Goal: Task Accomplishment & Management: Manage account settings

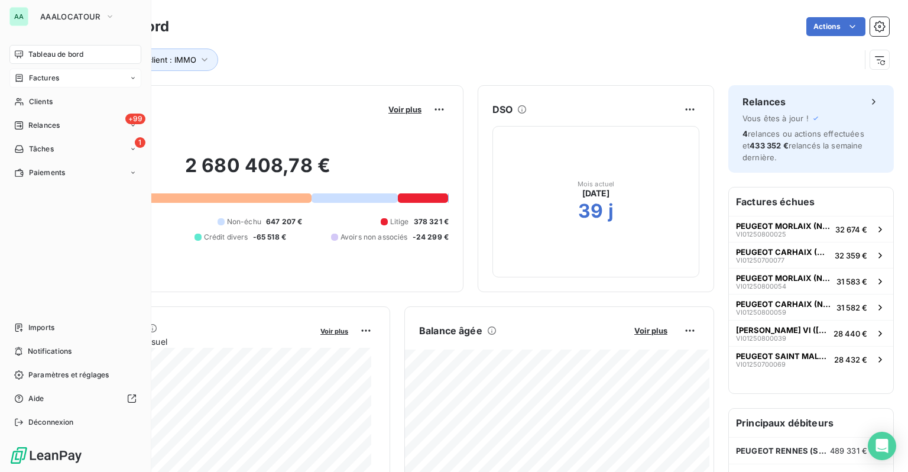
click at [52, 79] on span "Factures" at bounding box center [44, 78] width 30 height 11
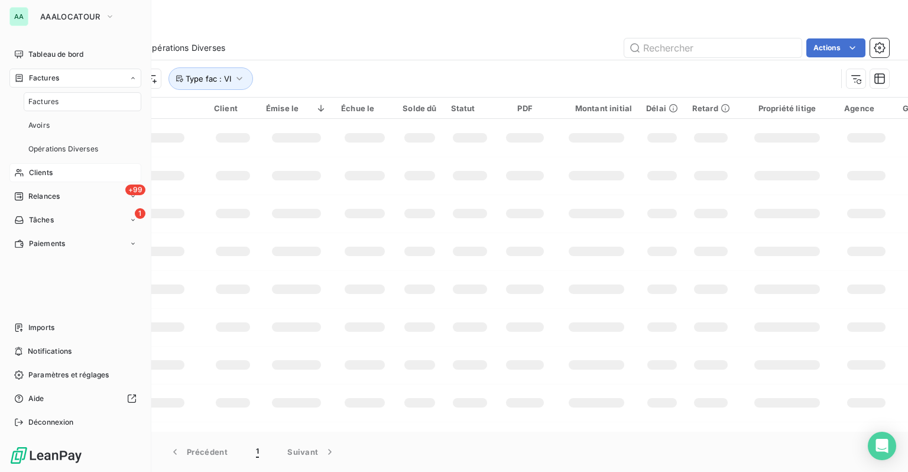
click at [49, 176] on span "Clients" at bounding box center [41, 172] width 24 height 11
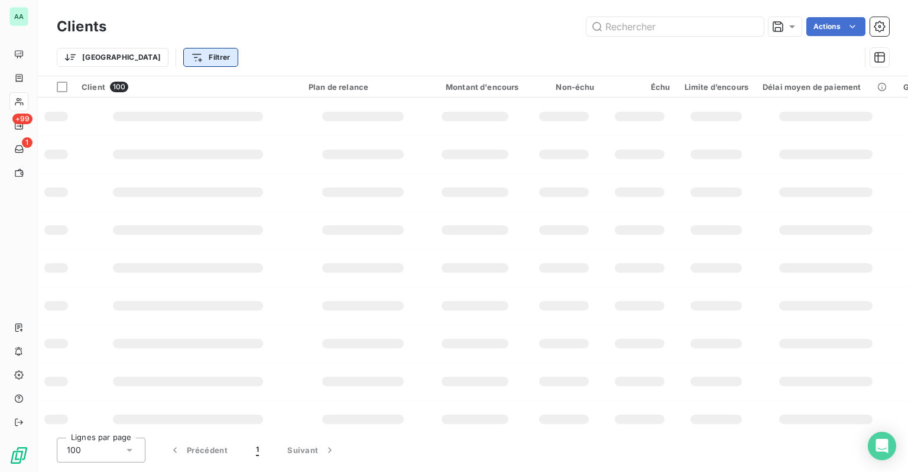
click at [160, 57] on html "AA +99 1 Clients Actions Trier Filtrer Client 100 Plan de relance Montant d'enc…" at bounding box center [454, 236] width 908 height 472
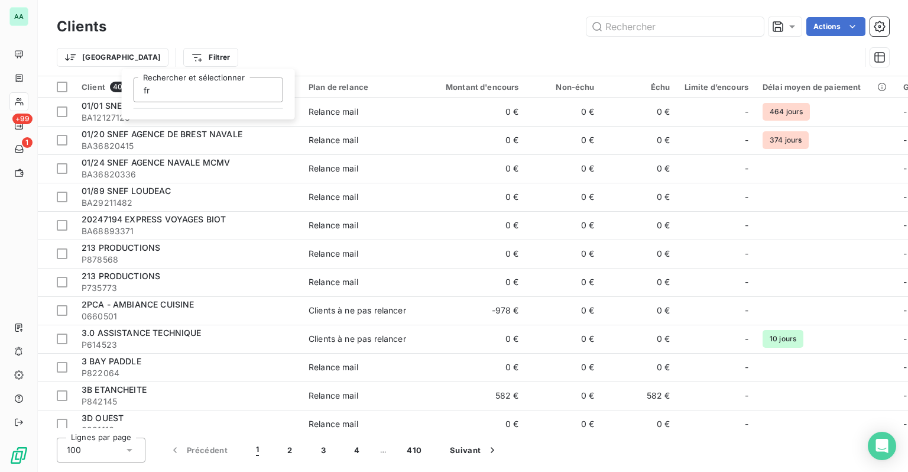
type input "f"
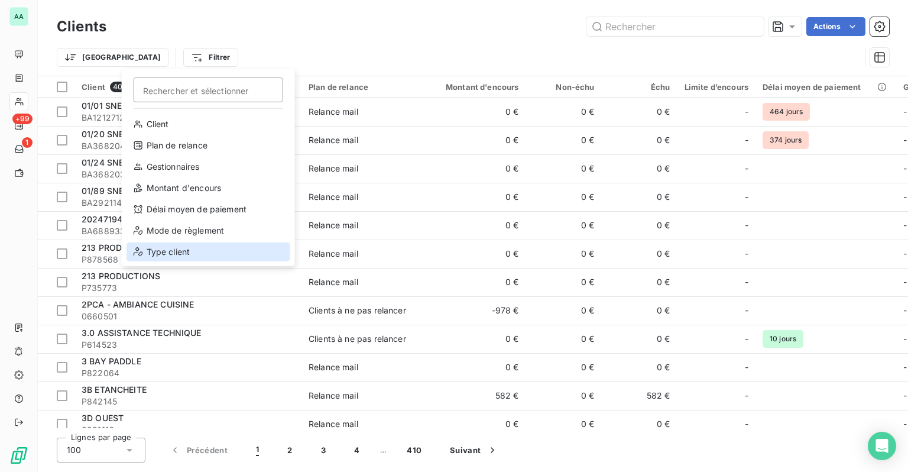
click at [163, 253] on div "Type client" at bounding box center [208, 251] width 164 height 19
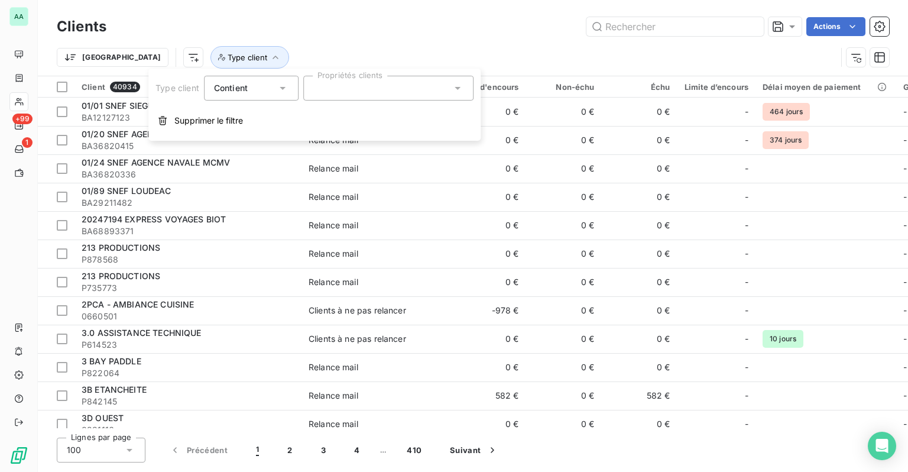
click at [324, 92] on div at bounding box center [388, 88] width 170 height 25
type input "fra"
click at [359, 124] on li "FRANCHISES" at bounding box center [388, 117] width 165 height 24
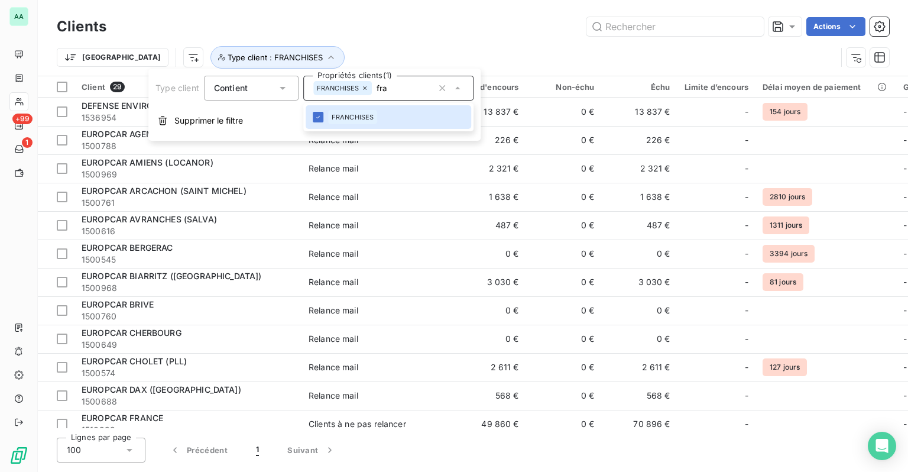
click at [372, 37] on div "Clients Actions" at bounding box center [473, 26] width 832 height 25
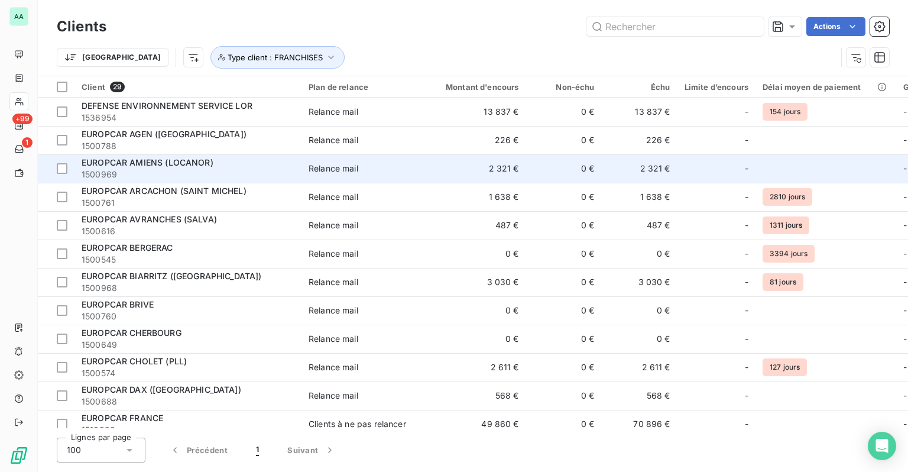
click at [193, 165] on span "EUROPCAR AMIENS (LOCANOR)" at bounding box center [148, 162] width 132 height 10
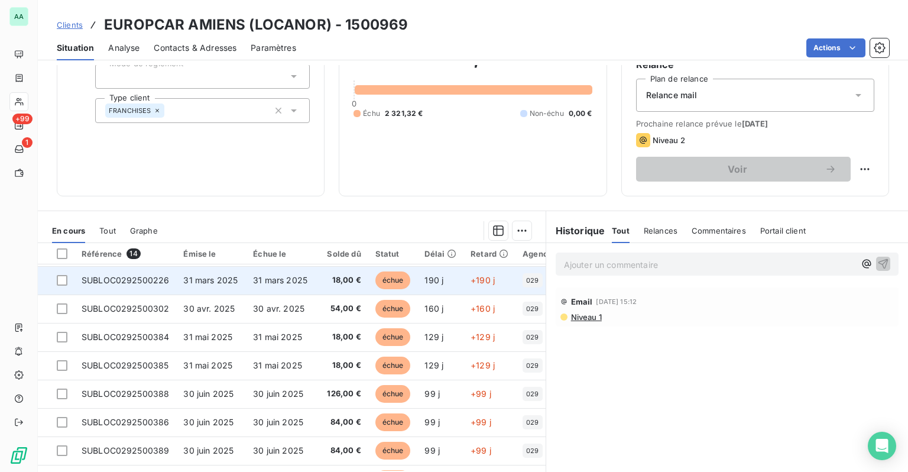
scroll to position [118, 0]
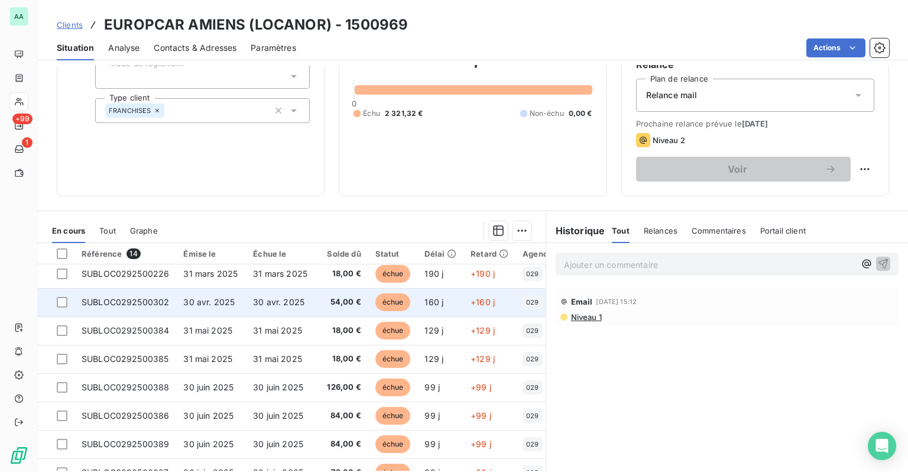
click at [269, 308] on td "30 avr. 2025" at bounding box center [280, 302] width 69 height 28
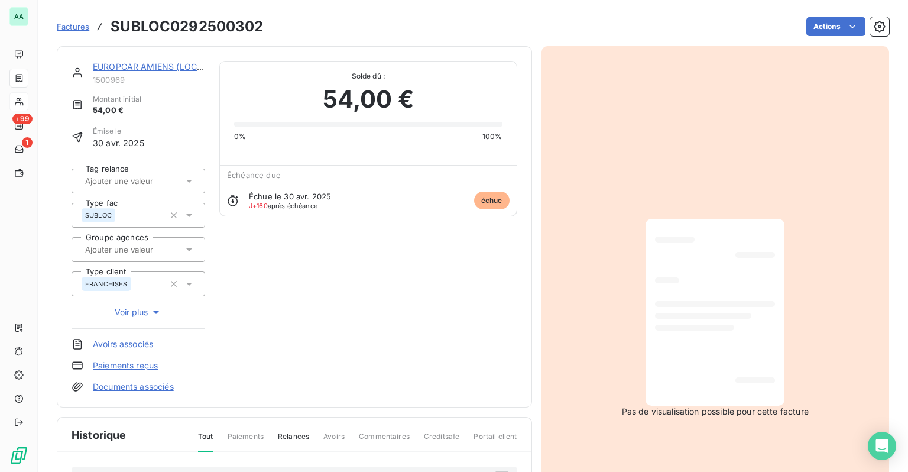
click at [723, 290] on div at bounding box center [715, 312] width 120 height 168
click at [78, 27] on span "Factures" at bounding box center [73, 26] width 33 height 9
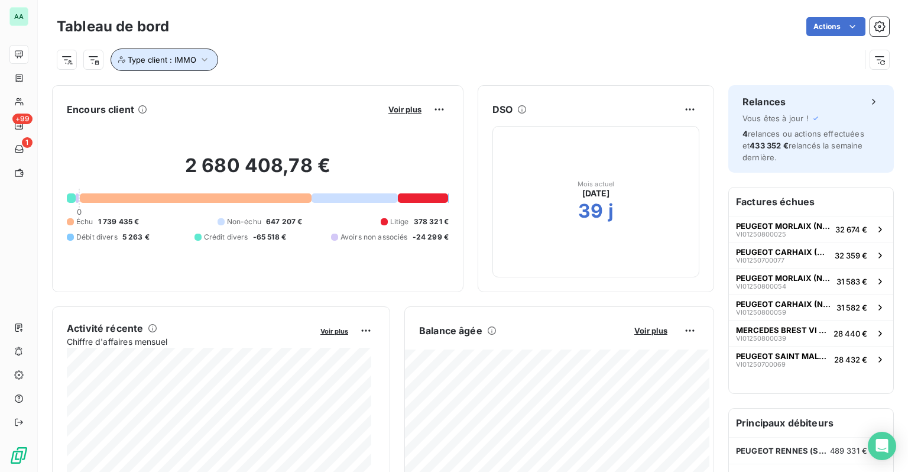
click at [196, 60] on button "Type client : IMMO" at bounding box center [165, 59] width 108 height 22
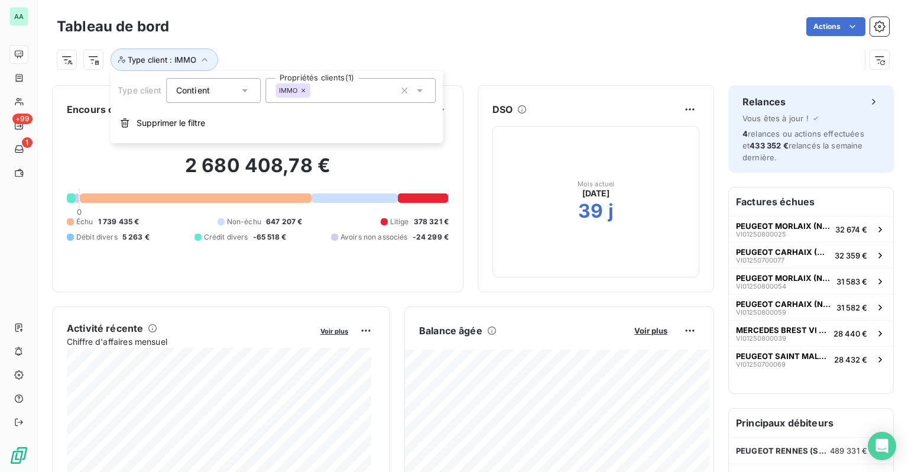
click at [304, 91] on icon at bounding box center [304, 91] width 4 height 4
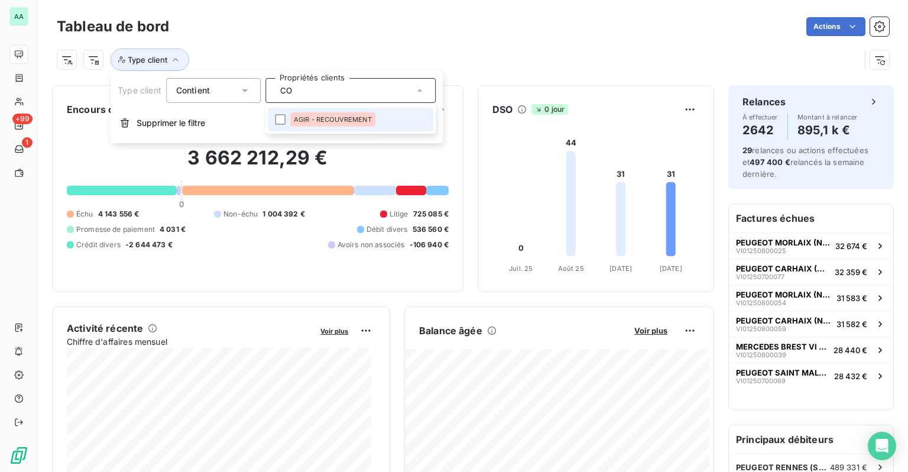
type input "C"
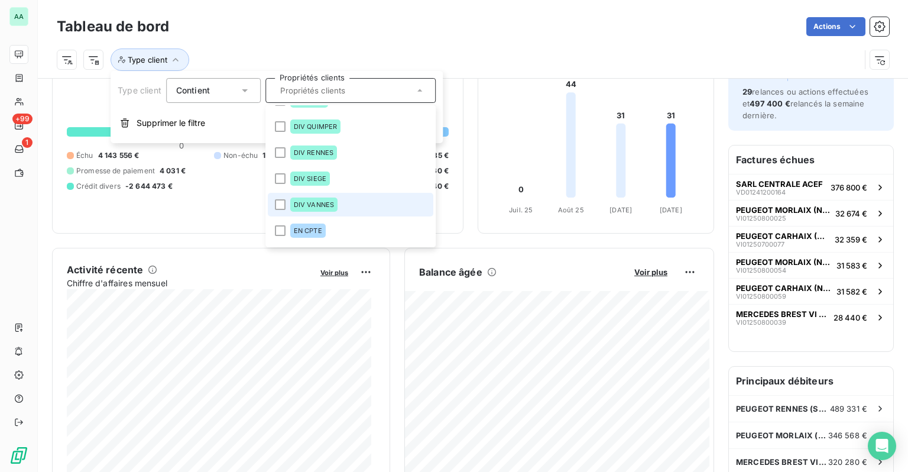
scroll to position [236, 0]
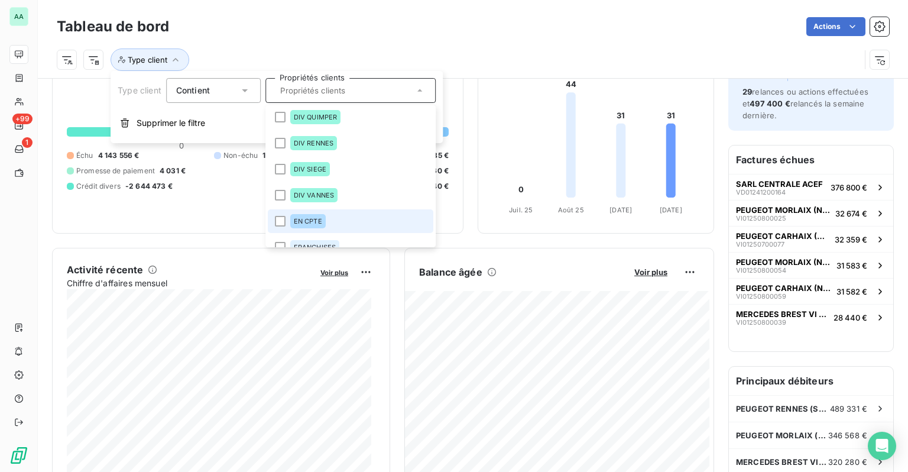
click at [312, 219] on span "EN CPTE" at bounding box center [308, 220] width 28 height 7
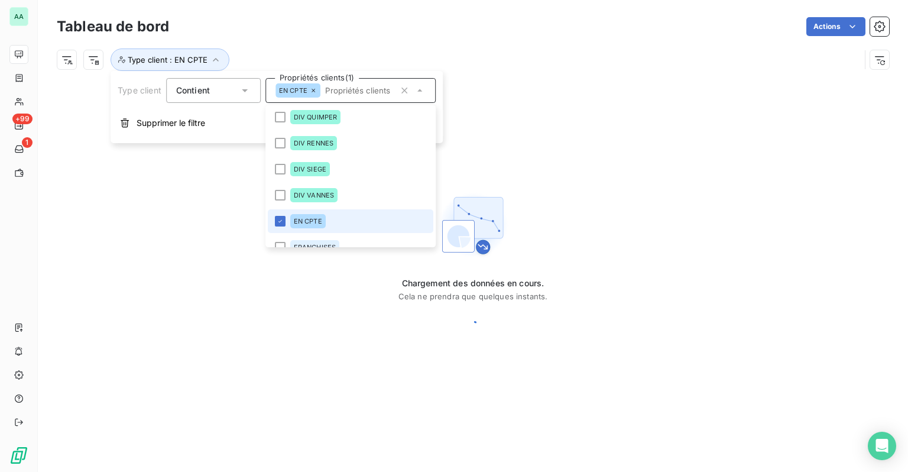
scroll to position [0, 0]
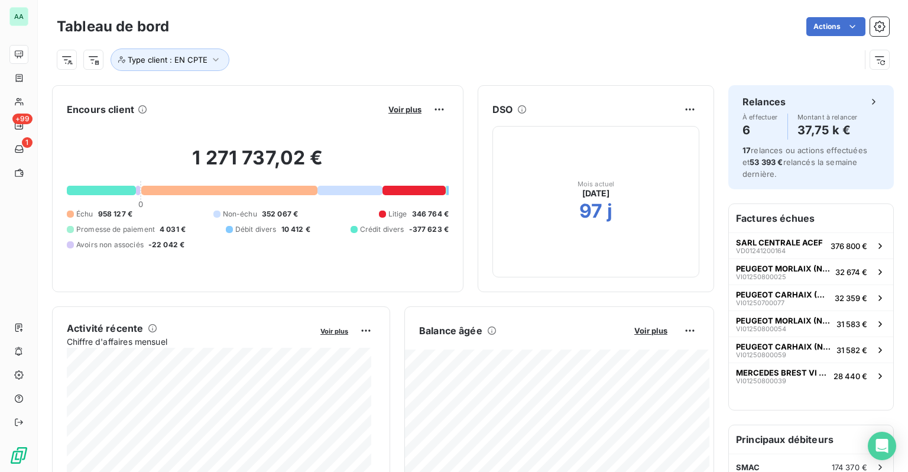
click at [567, 41] on div "Type client : EN CPTE" at bounding box center [473, 55] width 832 height 32
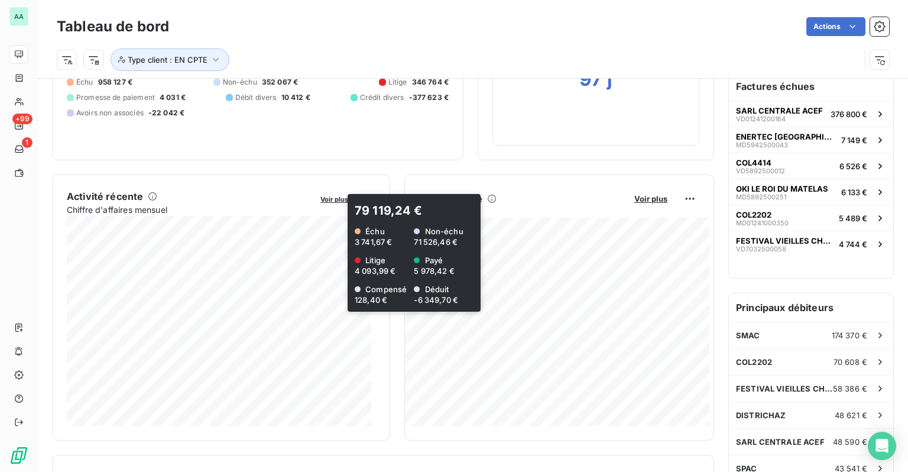
scroll to position [59, 0]
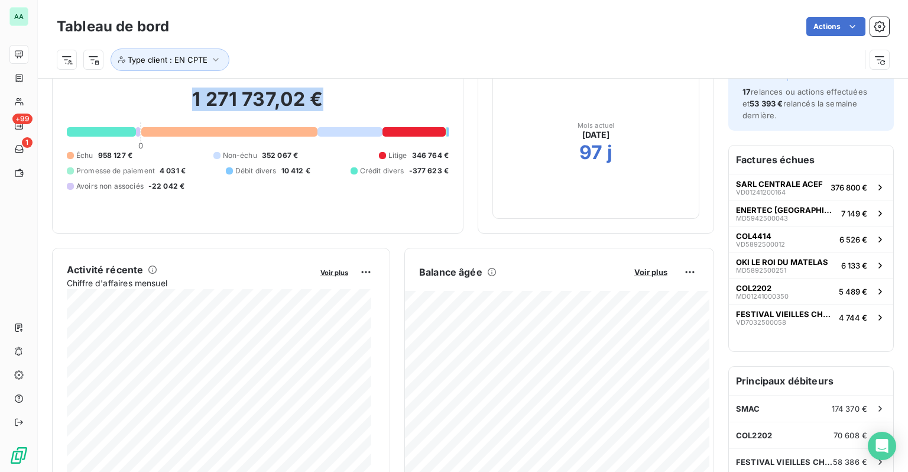
drag, startPoint x: 181, startPoint y: 89, endPoint x: 336, endPoint y: 86, distance: 154.3
click at [336, 86] on div "1 271 737,02 € 0 Échu 958 127 € Non-échu 352 067 € Litige 346 764 € Promesse de…" at bounding box center [258, 139] width 382 height 158
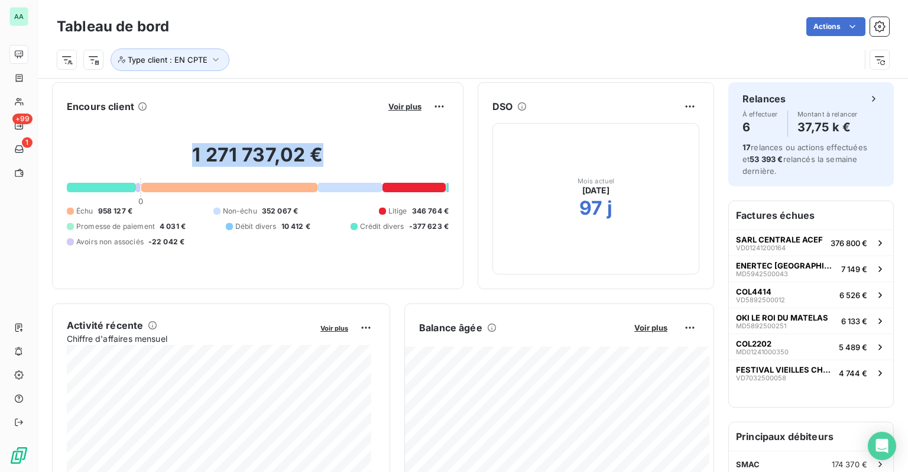
scroll to position [0, 0]
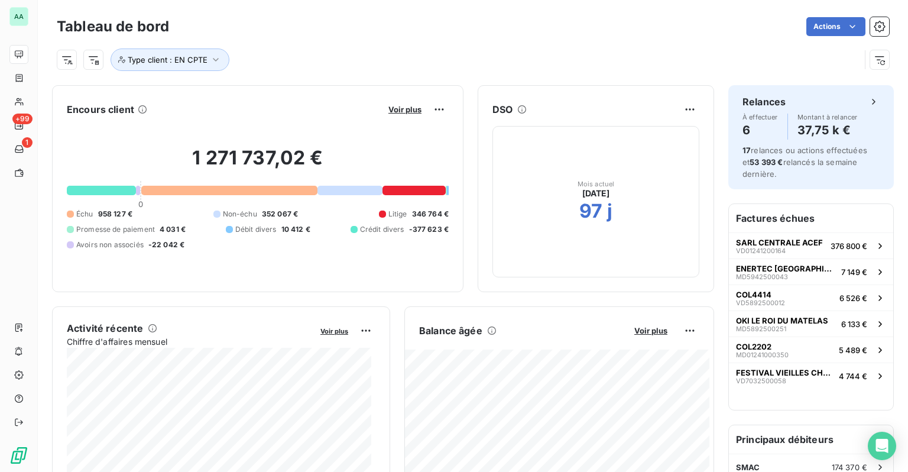
click at [527, 256] on div "Mois actuel [DATE] 97 j" at bounding box center [595, 201] width 207 height 151
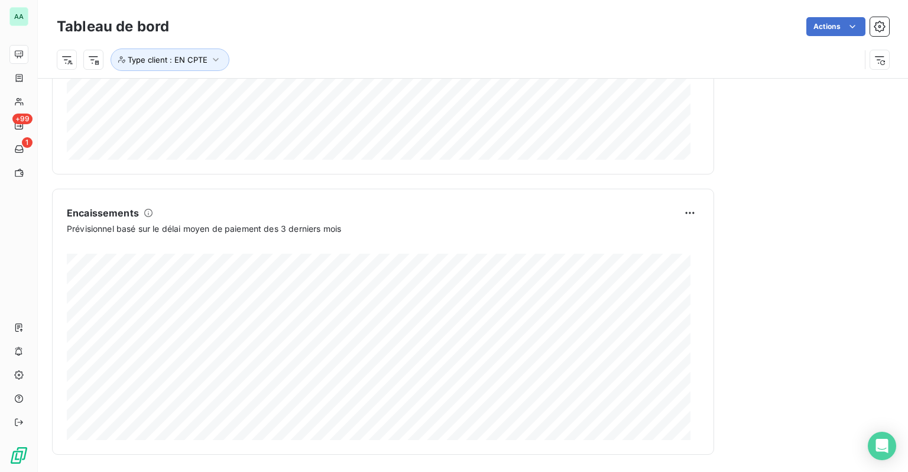
scroll to position [680, 0]
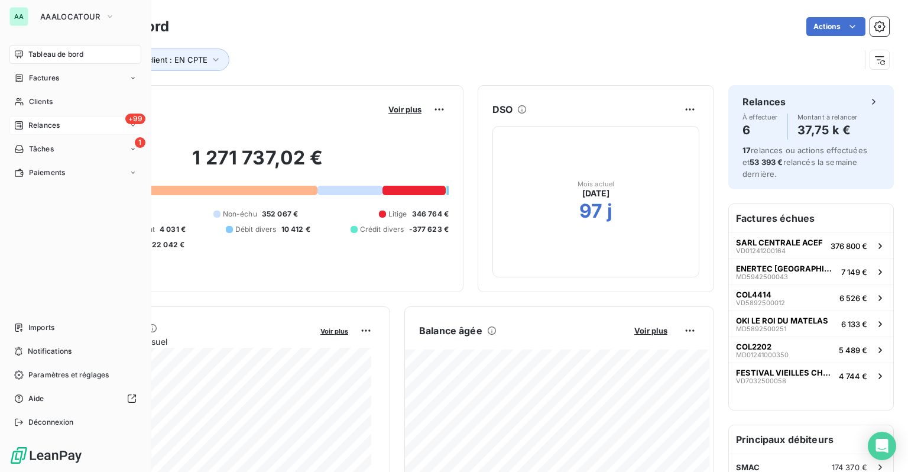
click at [30, 128] on span "Relances" at bounding box center [43, 125] width 31 height 11
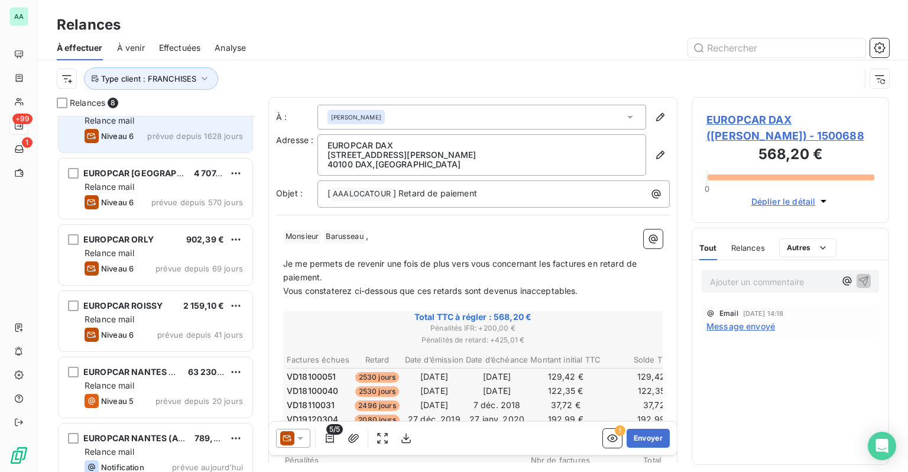
scroll to position [174, 0]
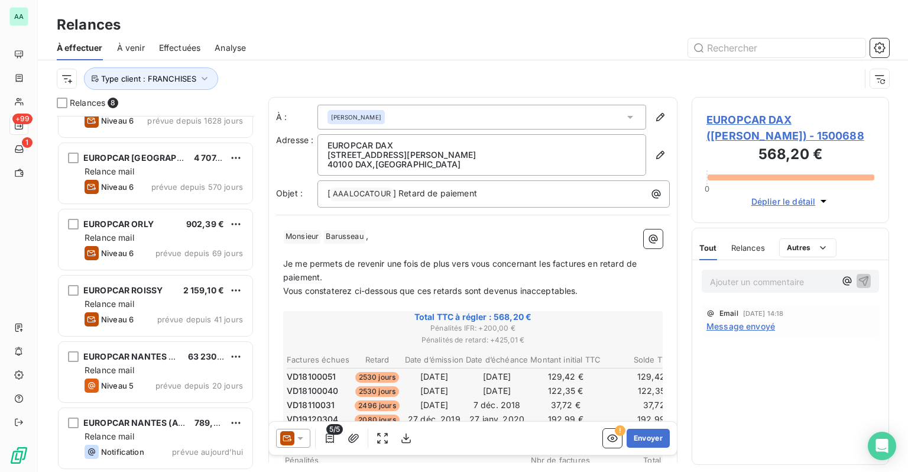
click at [733, 58] on div "À effectuer À venir Effectuées Analyse" at bounding box center [473, 47] width 870 height 25
click at [607, 439] on icon "button" at bounding box center [612, 438] width 11 height 8
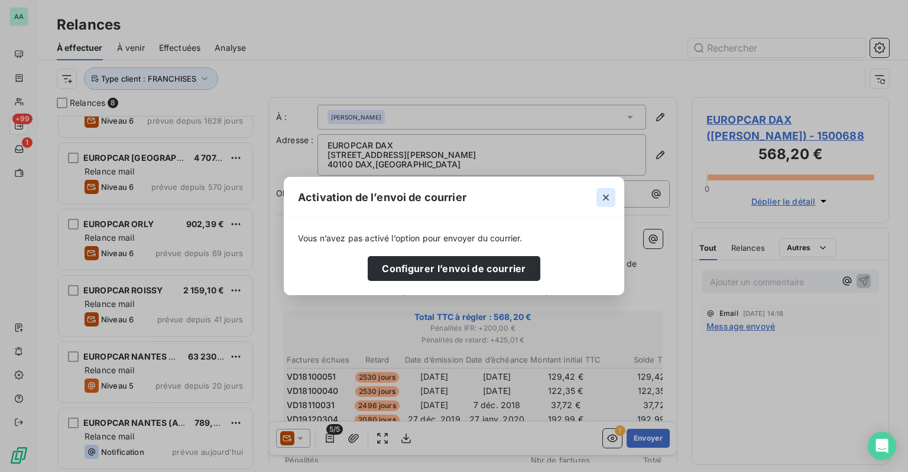
click at [609, 197] on icon "button" at bounding box center [606, 197] width 12 height 12
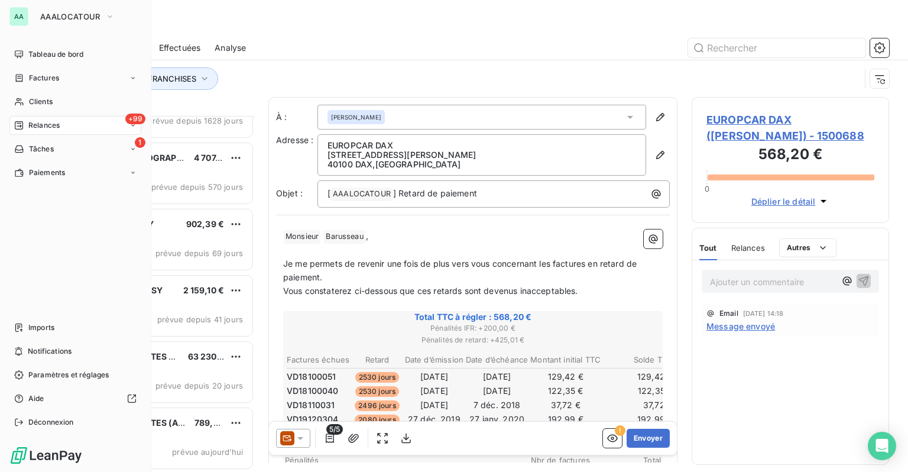
click at [33, 126] on span "Relances" at bounding box center [43, 125] width 31 height 11
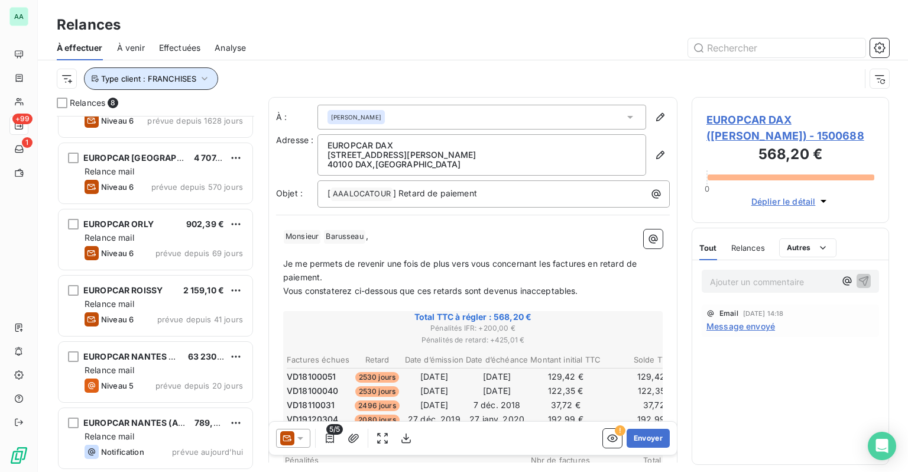
click at [203, 87] on button "Type client : FRANCHISES" at bounding box center [151, 78] width 134 height 22
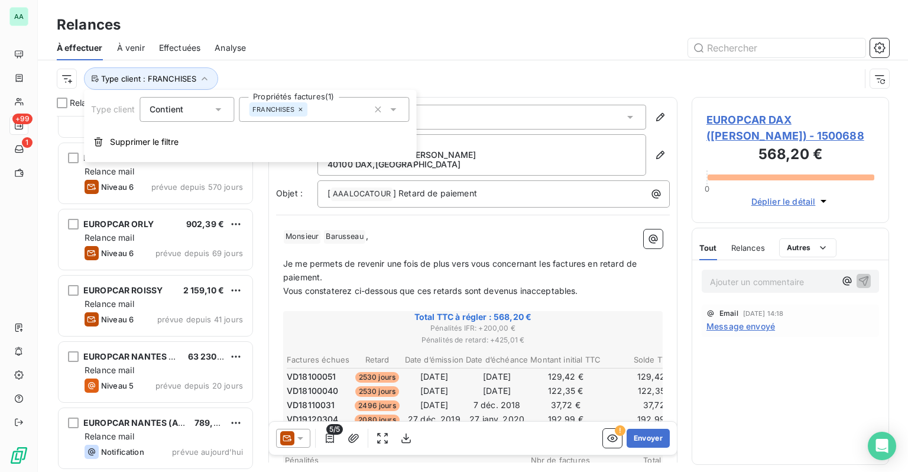
click at [302, 111] on icon at bounding box center [300, 109] width 7 height 7
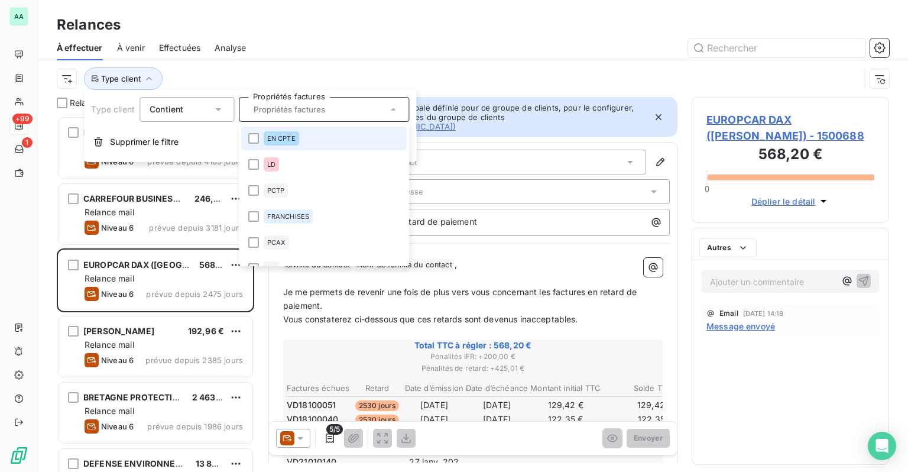
click at [286, 112] on input "text" at bounding box center [318, 109] width 138 height 11
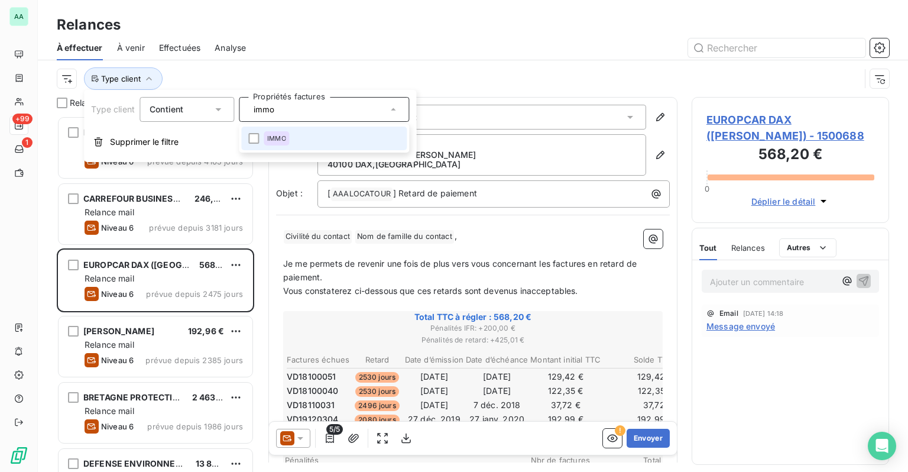
type input "immo"
click at [267, 138] on span "IMMO" at bounding box center [276, 138] width 19 height 7
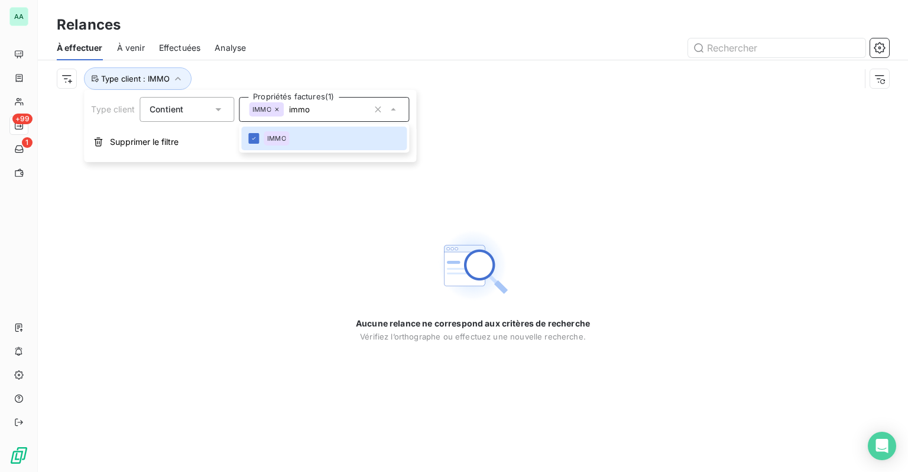
click at [308, 16] on div "Relances" at bounding box center [473, 24] width 870 height 21
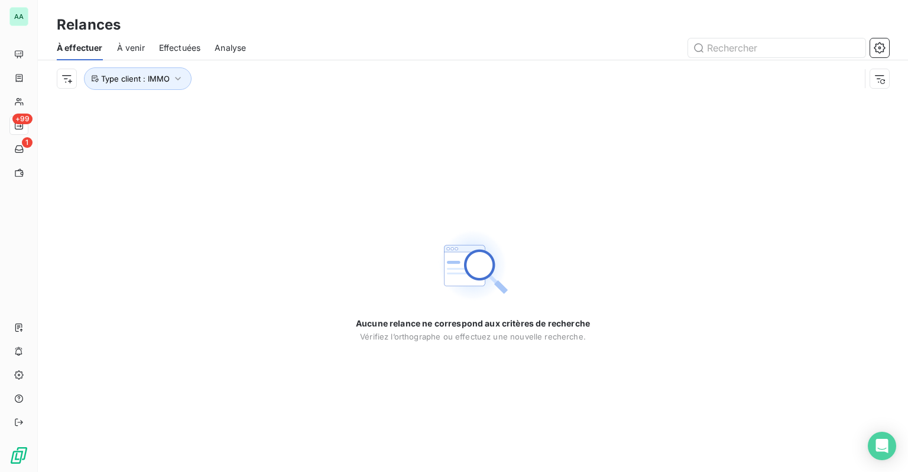
click at [124, 50] on span "À venir" at bounding box center [131, 48] width 28 height 12
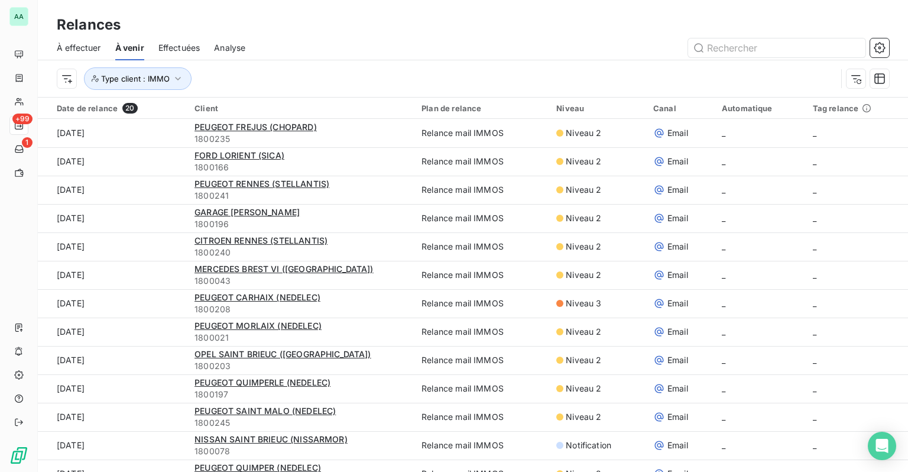
click at [196, 47] on span "Effectuées" at bounding box center [179, 48] width 42 height 12
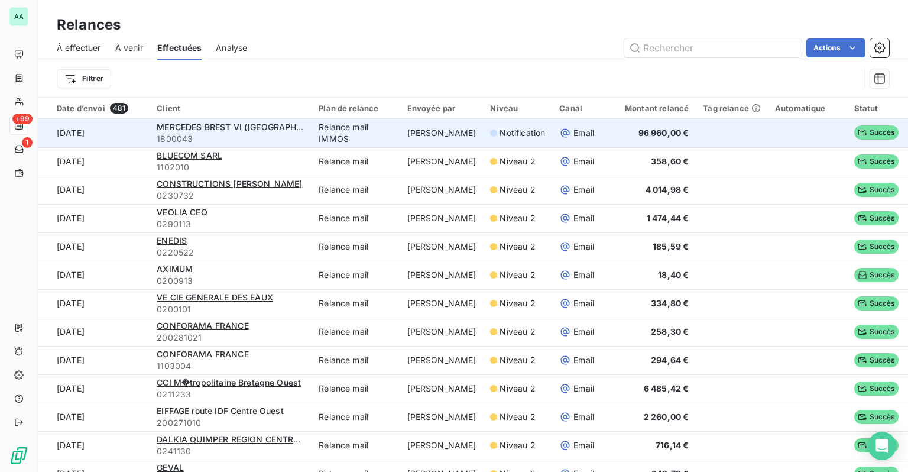
click at [540, 135] on td "Notification" at bounding box center [517, 133] width 69 height 28
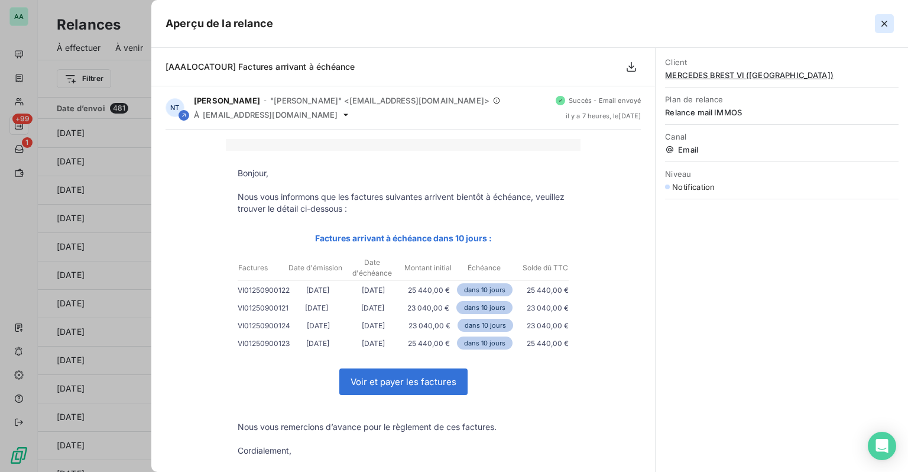
click at [880, 27] on icon "button" at bounding box center [884, 24] width 12 height 12
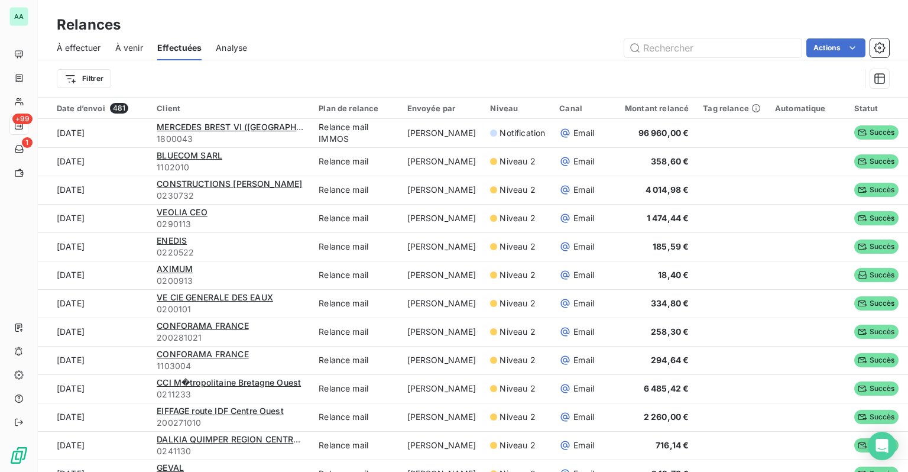
click at [216, 53] on span "Analyse" at bounding box center [231, 48] width 31 height 12
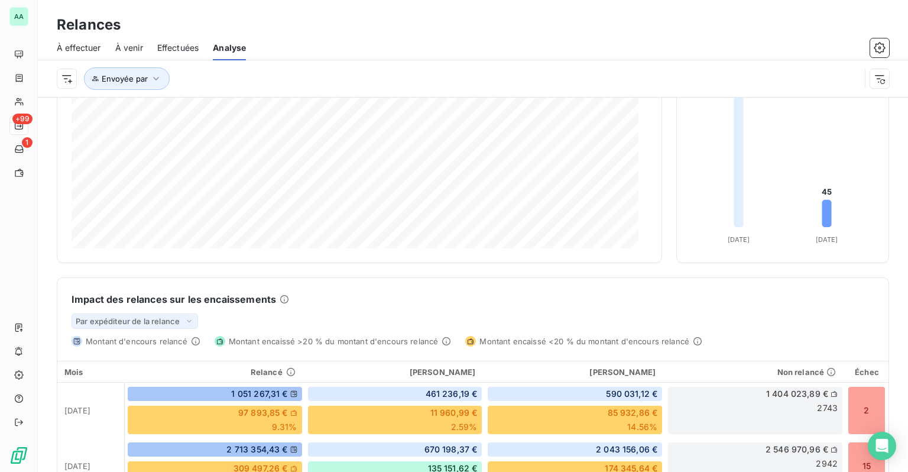
scroll to position [236, 0]
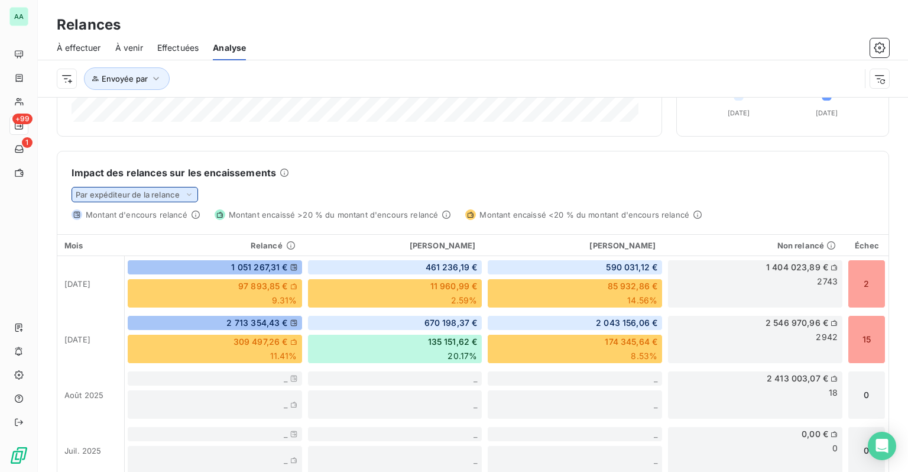
click at [177, 190] on span "Par expéditeur de la relance" at bounding box center [128, 194] width 104 height 9
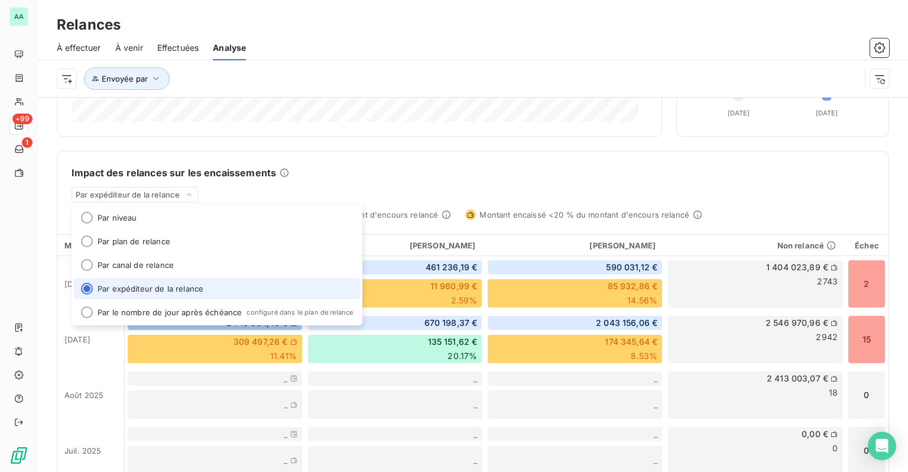
click at [155, 290] on li "Par expéditeur de la relance" at bounding box center [217, 288] width 286 height 21
